Goal: Task Accomplishment & Management: Use online tool/utility

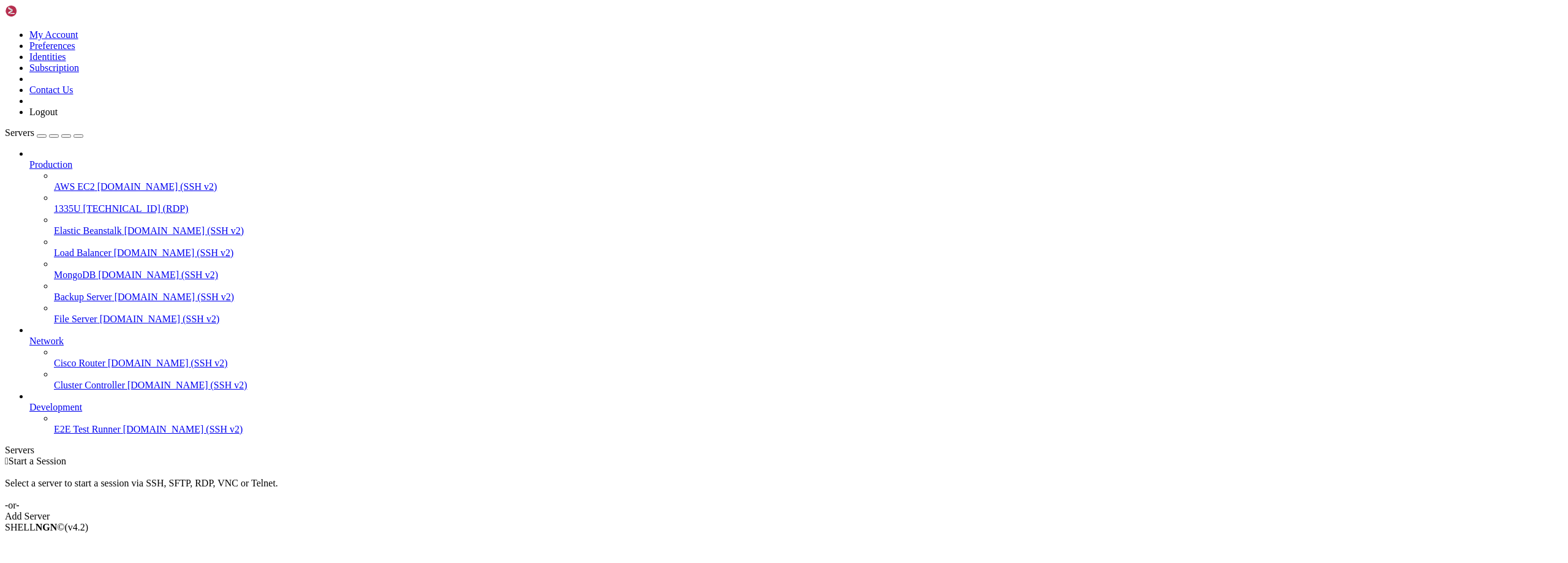
click at [454, 456] on div " Start a Session Select a server to start a session via SSH, SFTP, RDP, VNC or…" at bounding box center [784, 489] width 1558 height 66
click at [355, 456] on div " Start a Session Select a server to start a session via SSH, SFTP, RDP, VNC or…" at bounding box center [784, 489] width 1558 height 66
click at [5, 29] on icon at bounding box center [5, 29] width 0 height 0
click at [337, 467] on div "Select a server to start a session via SSH, SFTP, RDP, VNC or Telnet. -or-" at bounding box center [784, 489] width 1558 height 44
click at [5, 29] on icon at bounding box center [5, 29] width 0 height 0
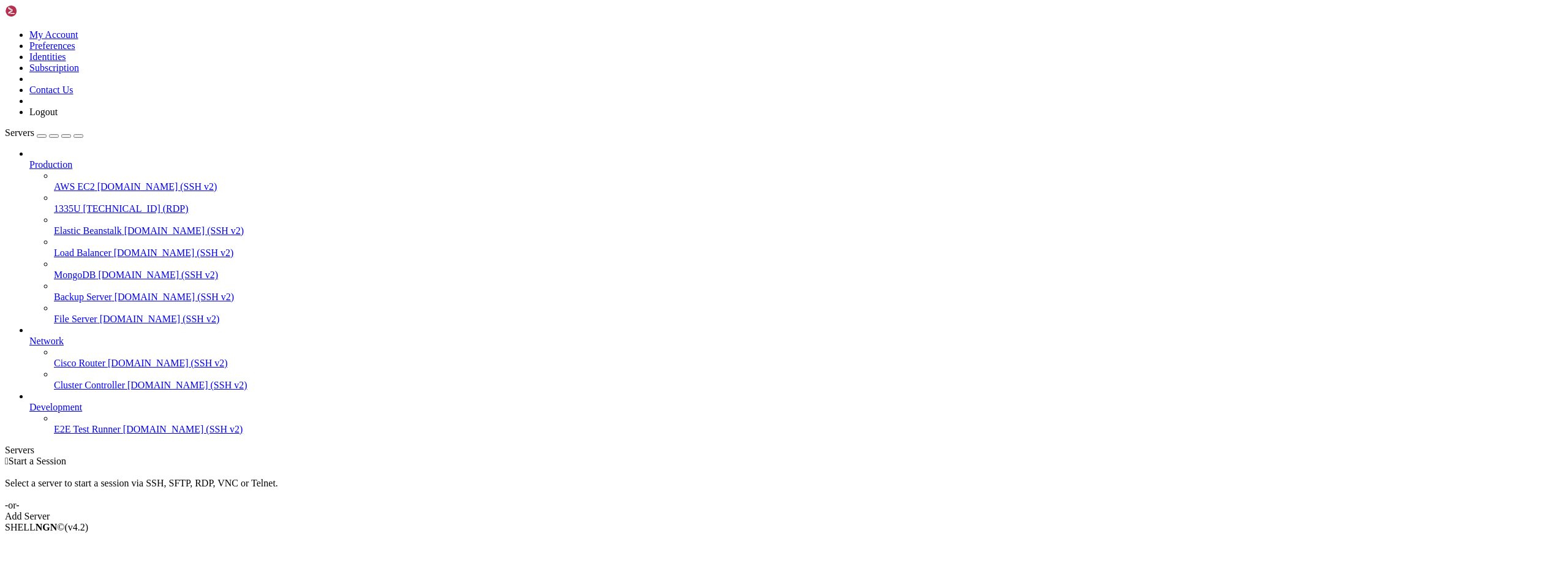
click at [66, 62] on link "Identities" at bounding box center [47, 57] width 36 height 11
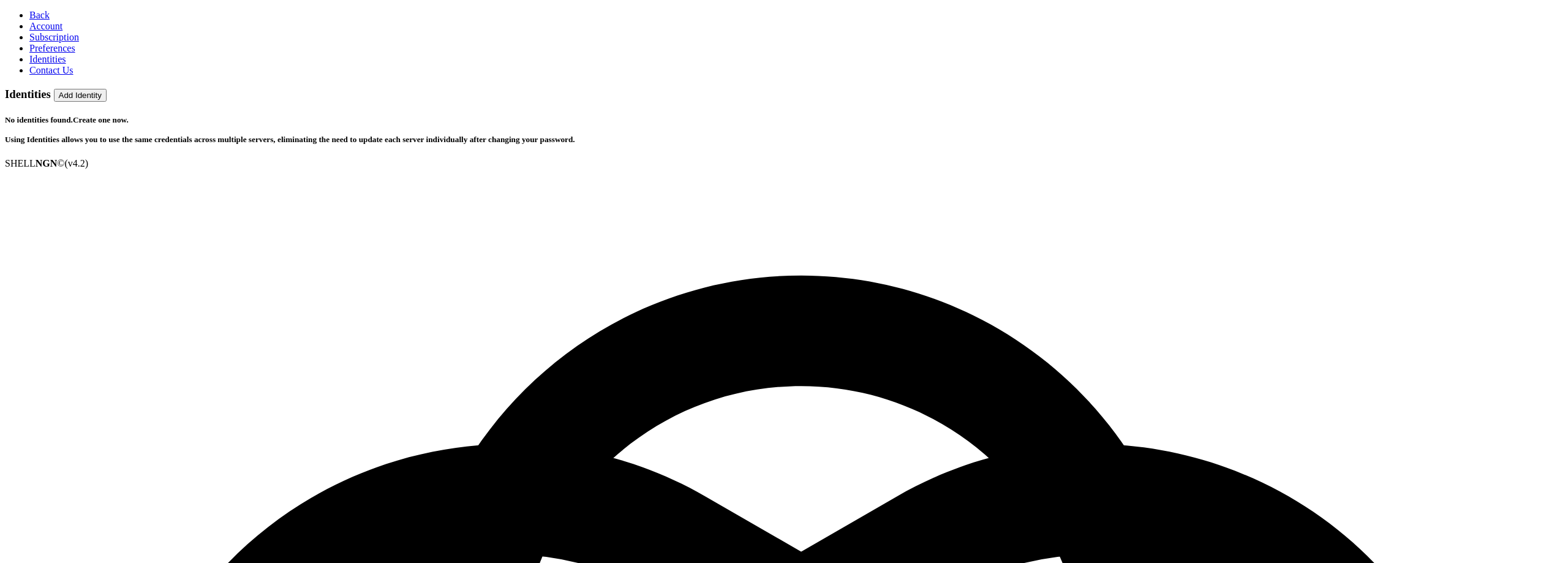
click at [29, 13] on icon at bounding box center [29, 15] width 0 height 11
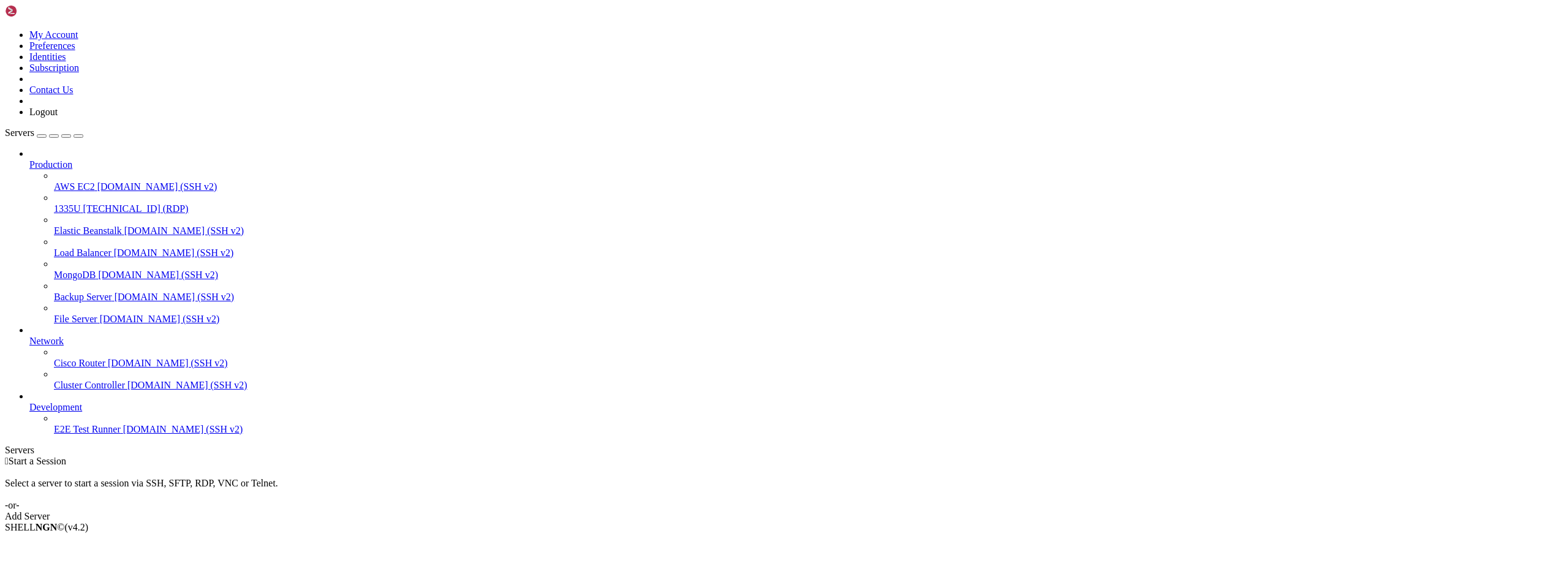
click at [5, 29] on icon at bounding box center [5, 29] width 0 height 0
click at [76, 51] on link "Preferences" at bounding box center [52, 46] width 46 height 11
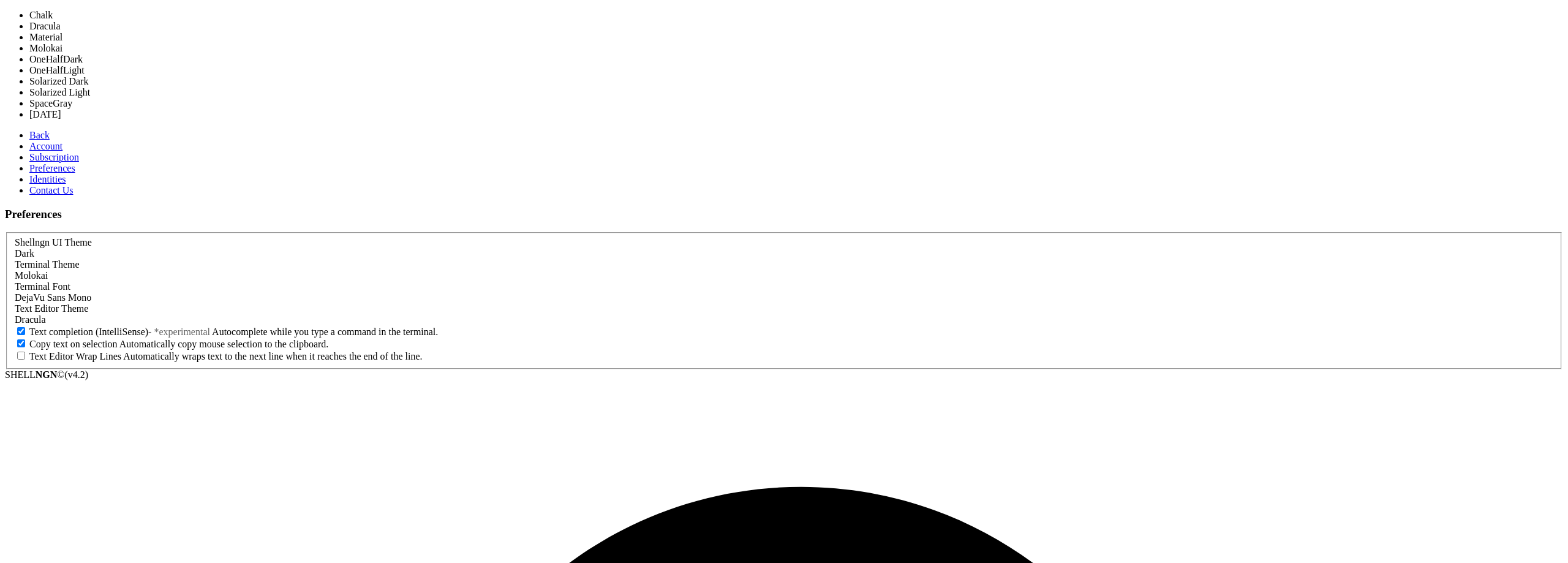
click at [338, 270] on div "Molokai" at bounding box center [784, 275] width 1538 height 11
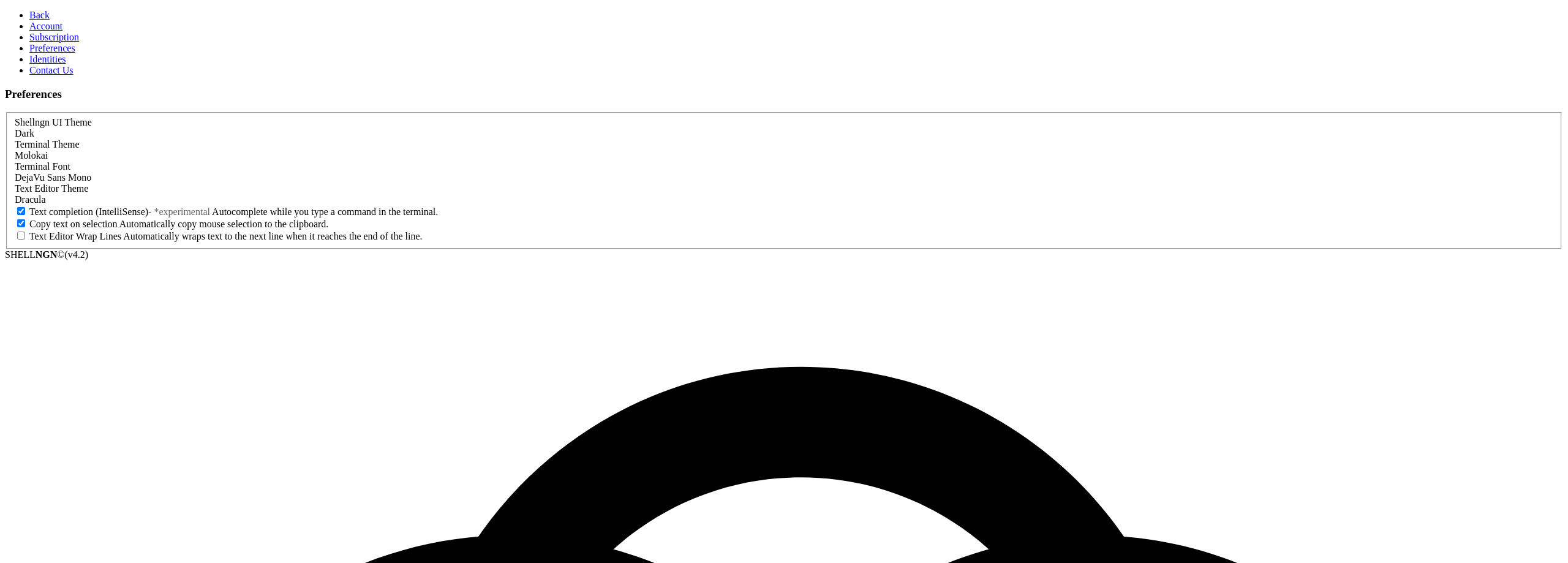
click at [29, 18] on span "Back" at bounding box center [39, 15] width 20 height 11
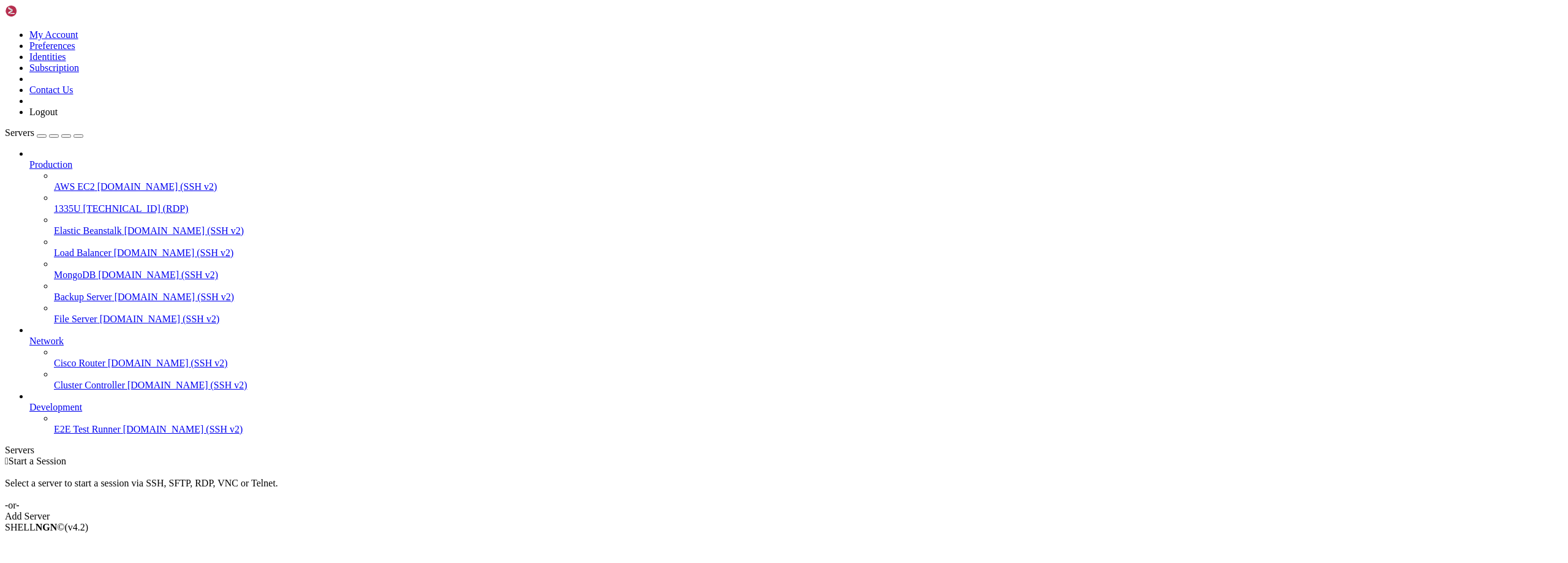
click at [880, 456] on div " Start a Session Select a server to start a session via SSH, SFTP, RDP, VNC or…" at bounding box center [784, 489] width 1558 height 66
click at [97, 314] on span "File Server" at bounding box center [76, 319] width 44 height 11
click at [408, 456] on div " Start a Session Select a server to start a session via SSH, SFTP, RDP, VNC or…" at bounding box center [784, 489] width 1558 height 66
click at [42, 136] on div "button" at bounding box center [42, 136] width 0 height 0
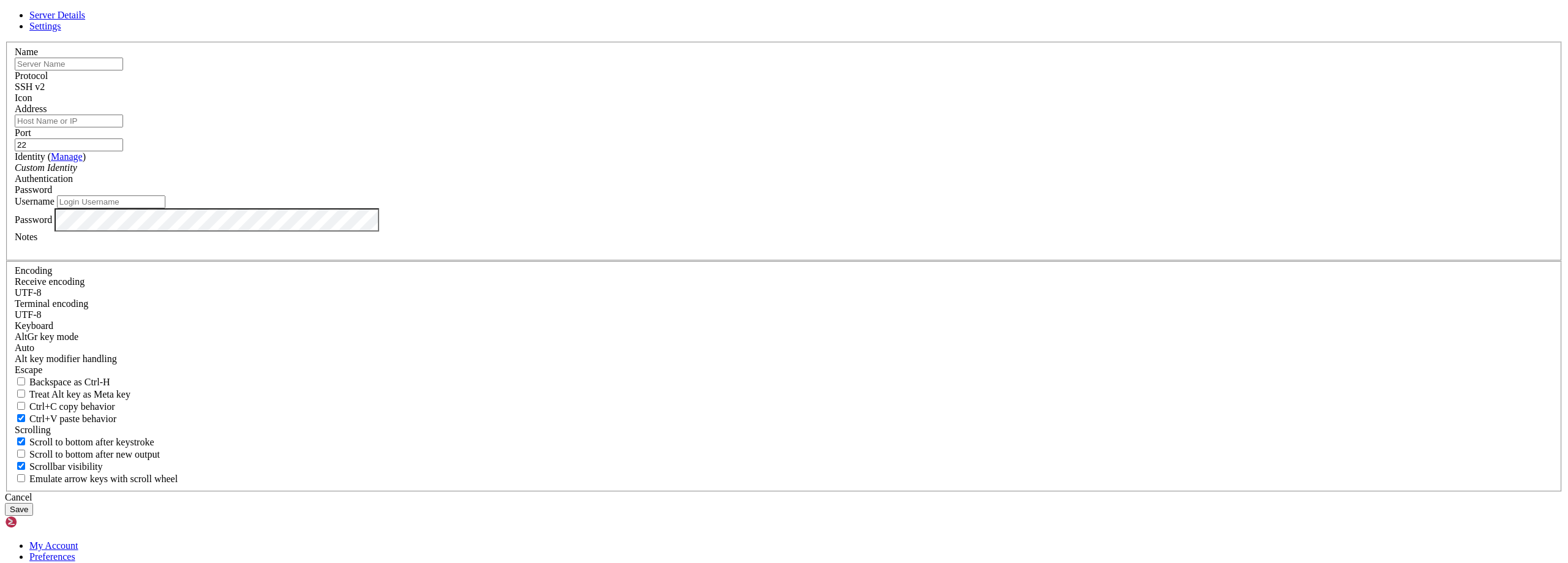
click at [61, 31] on span "Settings" at bounding box center [45, 26] width 32 height 11
click at [5, 42] on icon at bounding box center [5, 42] width 0 height 0
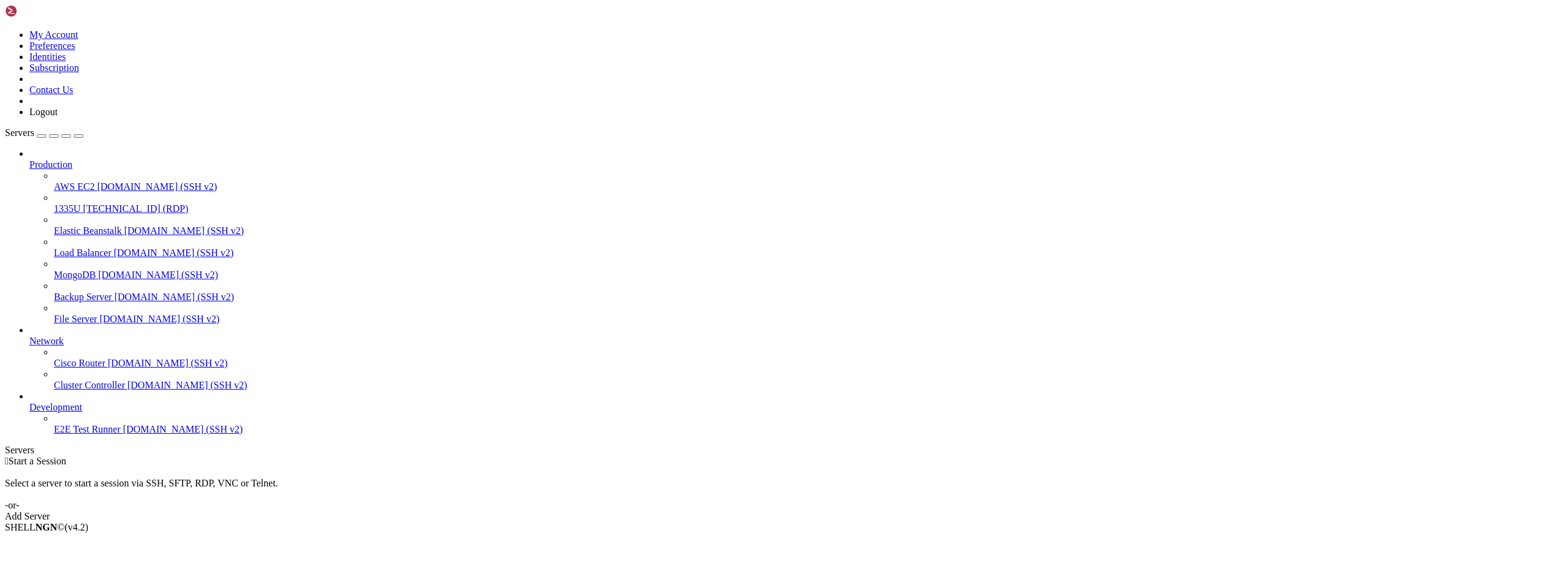
click at [586, 467] on div "Select a server to start a session via SSH, SFTP, RDP, VNC or Telnet. -or-" at bounding box center [784, 489] width 1558 height 44
